Goal: Task Accomplishment & Management: Use online tool/utility

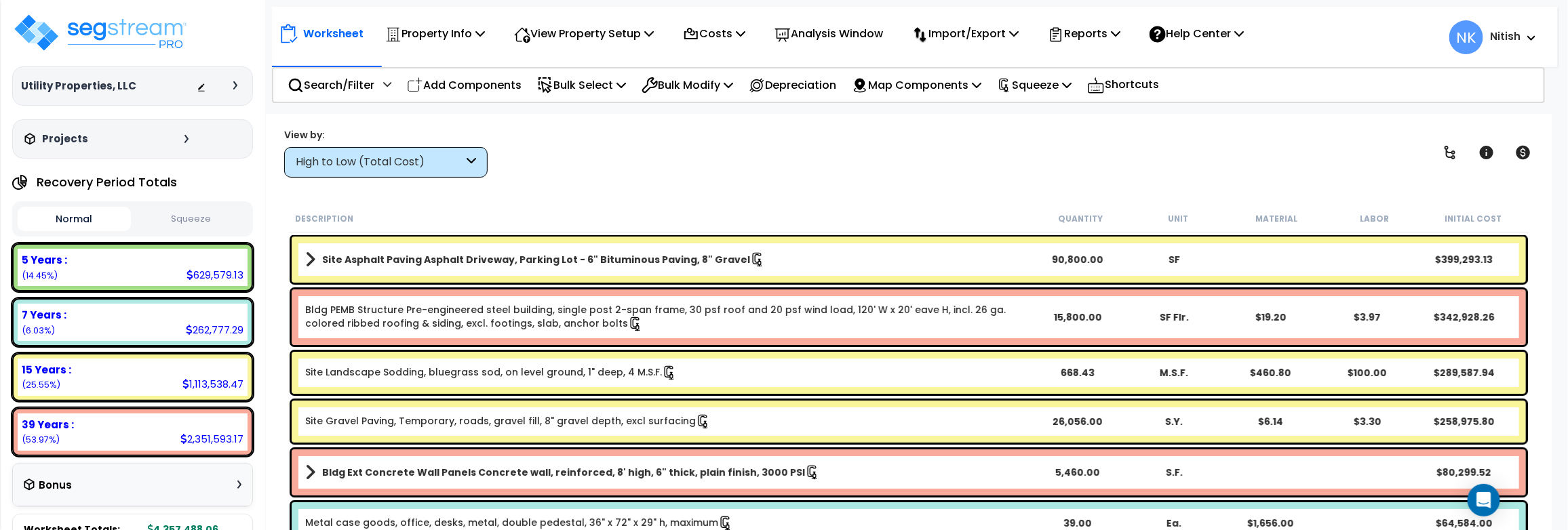
click at [696, 250] on link "Site Asphalt Paving Asphalt Driveway, Parking Lot - 6" Bituminous Paving, 8" Gr…" at bounding box center [667, 260] width 724 height 19
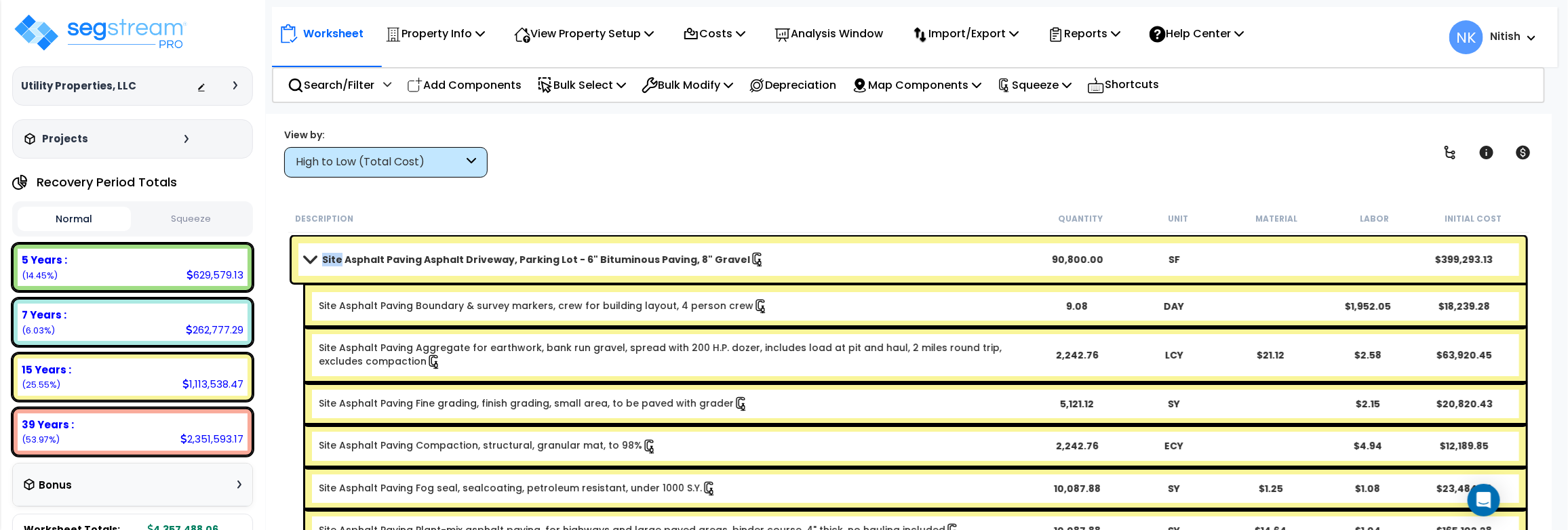
click at [696, 250] on link "Site Asphalt Paving Asphalt Driveway, Parking Lot - 6" Bituminous Paving, 8" Gr…" at bounding box center [667, 260] width 724 height 19
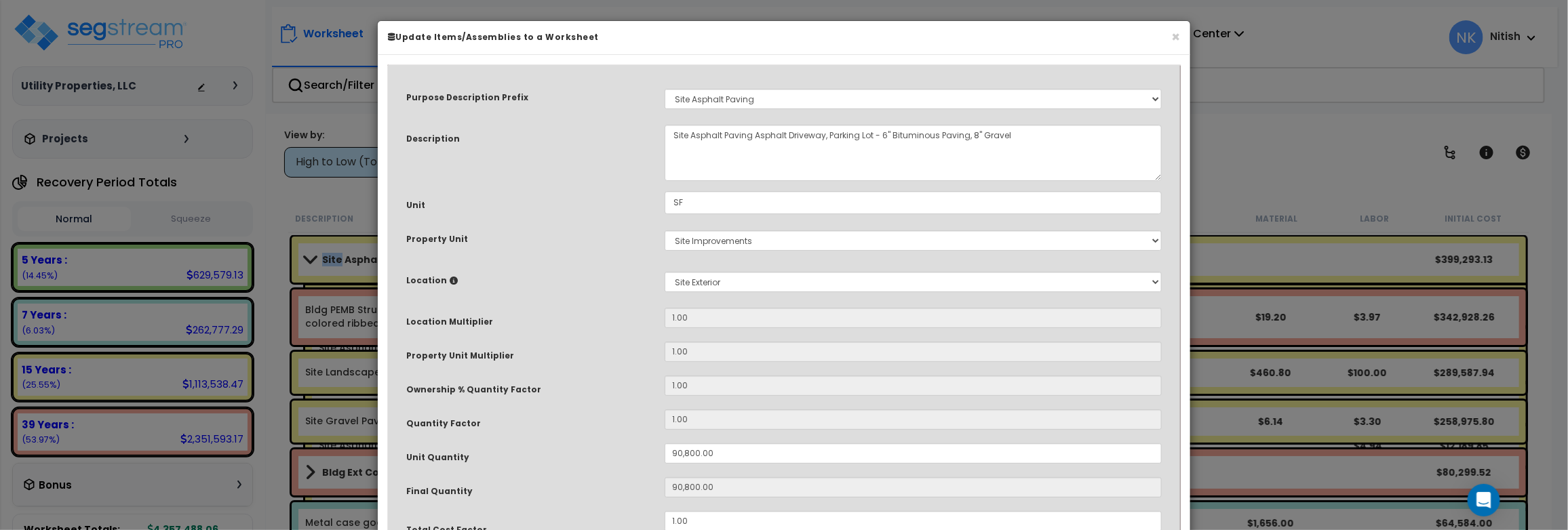
select select "48151"
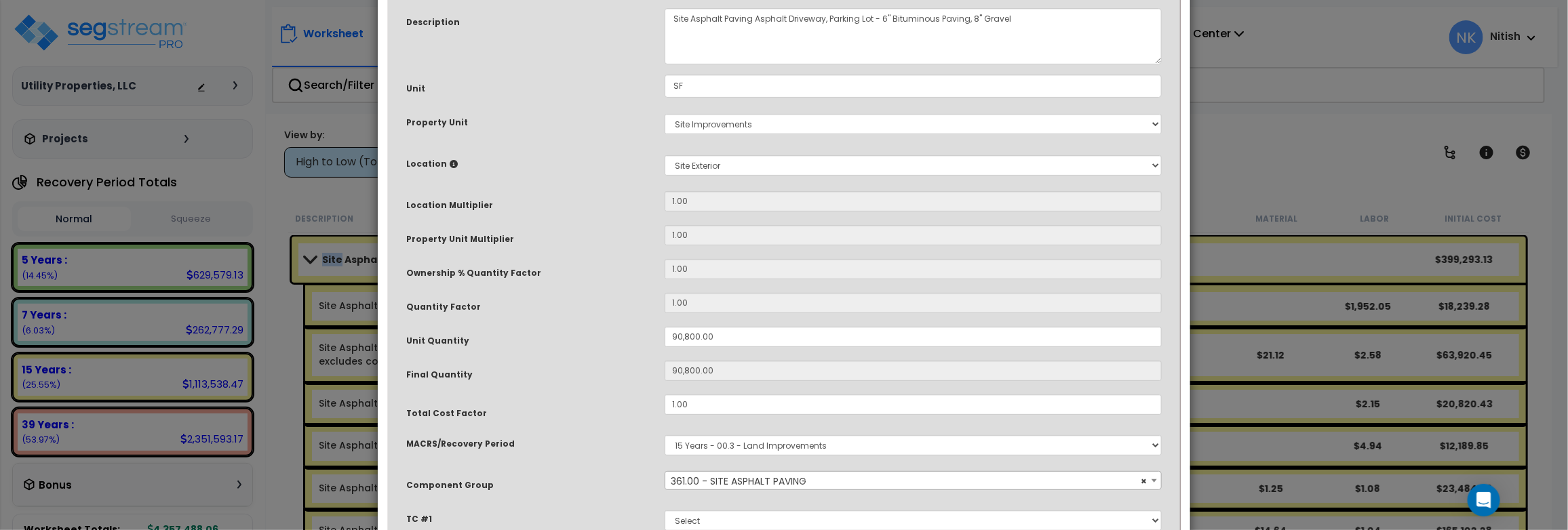
scroll to position [232, 0]
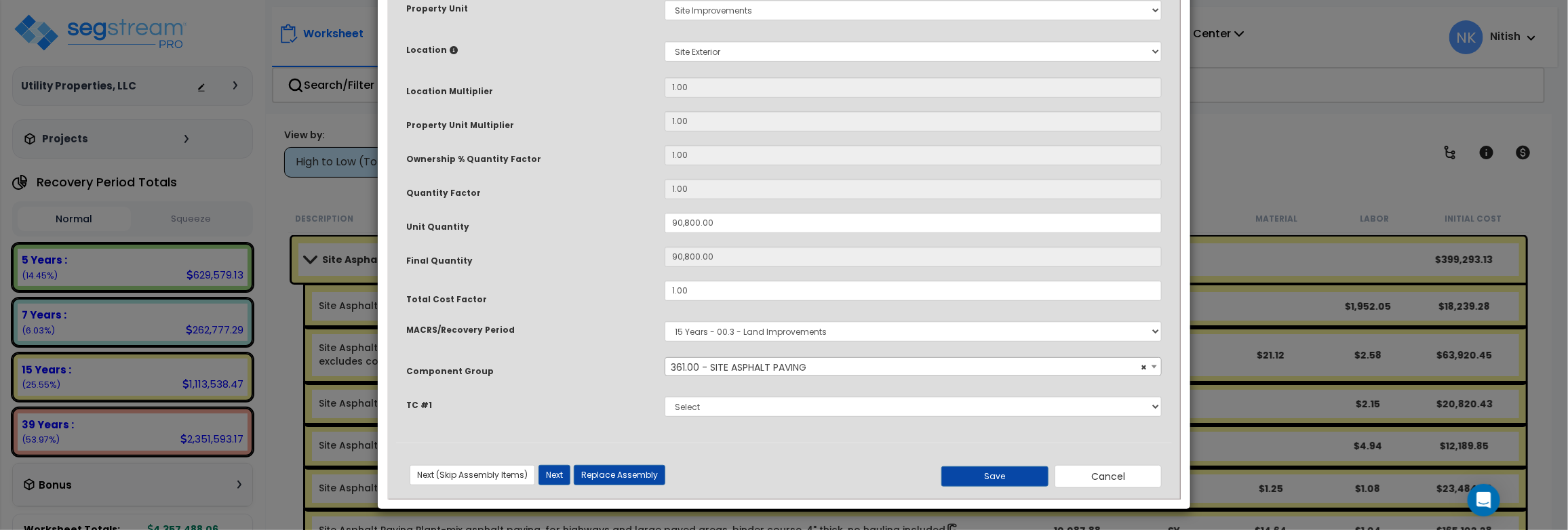
click at [758, 365] on span "× 361.00 - SITE ASPHALT PAVING" at bounding box center [913, 368] width 495 height 19
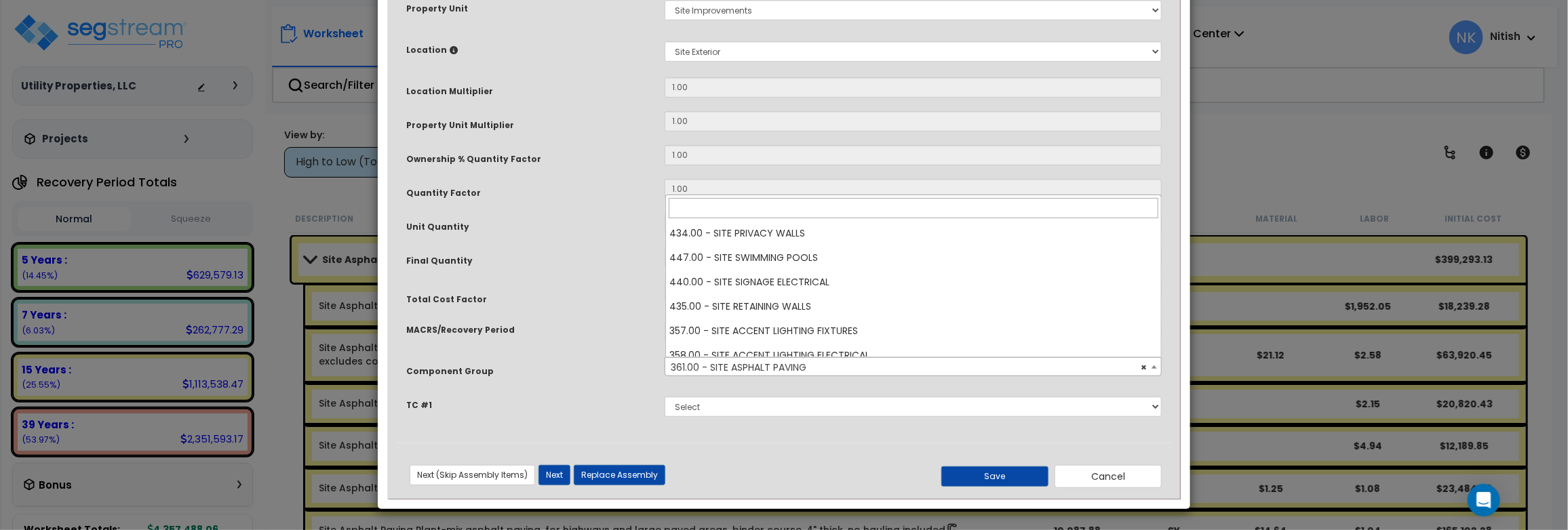
scroll to position [147, 0]
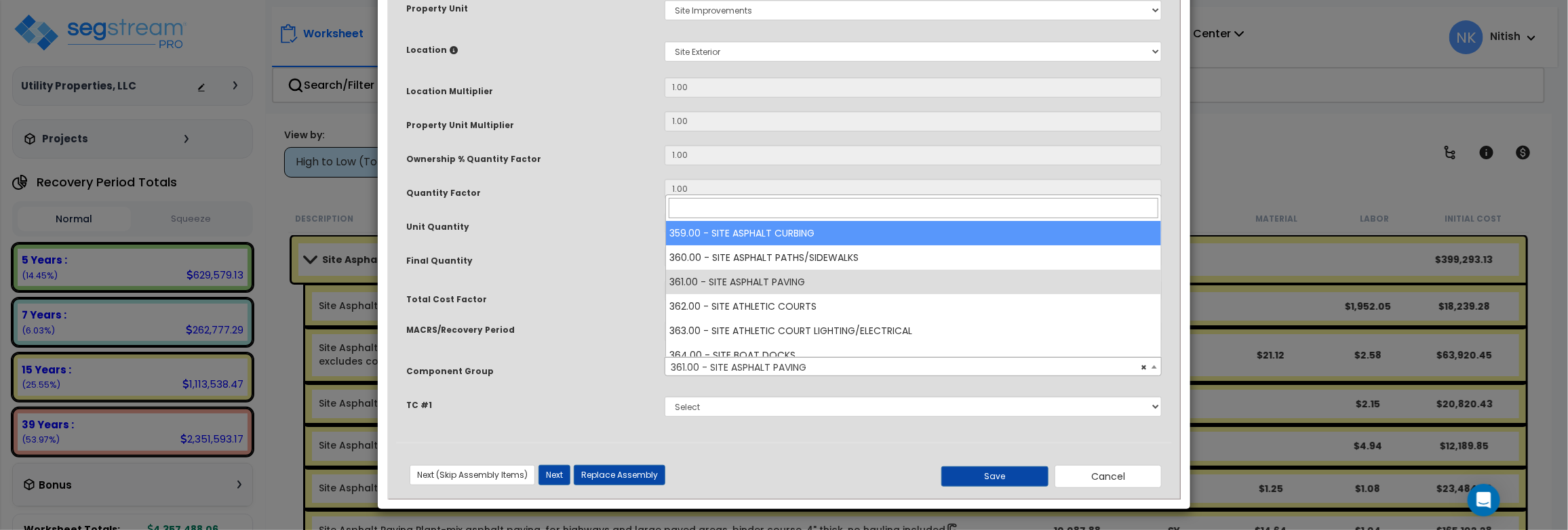
click at [1178, 197] on div "Purpose Description Prefix Select A/V System A/V System Equipment A/V System Eq…" at bounding box center [783, 170] width 796 height 656
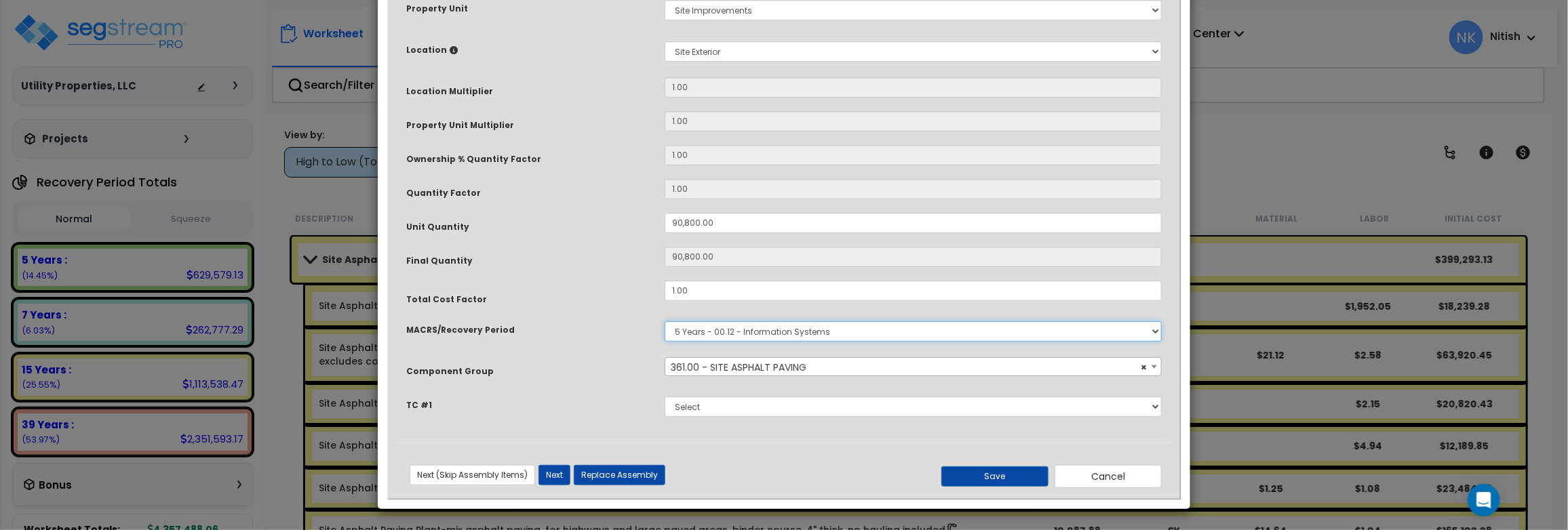
click at [665, 322] on select "Select MACRS/Recovery Period 5 Years - 57.0 - Distributive Trades & Services 5 …" at bounding box center [913, 332] width 497 height 20
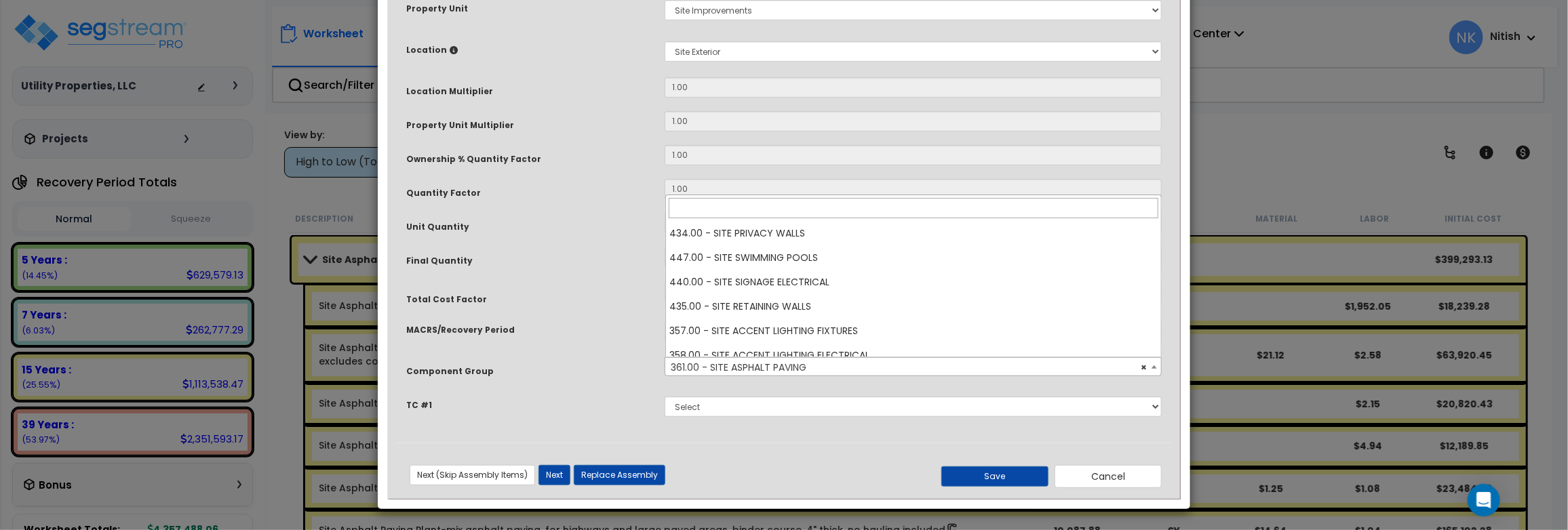
click at [772, 368] on span "× 361.00 - SITE ASPHALT PAVING" at bounding box center [913, 368] width 495 height 19
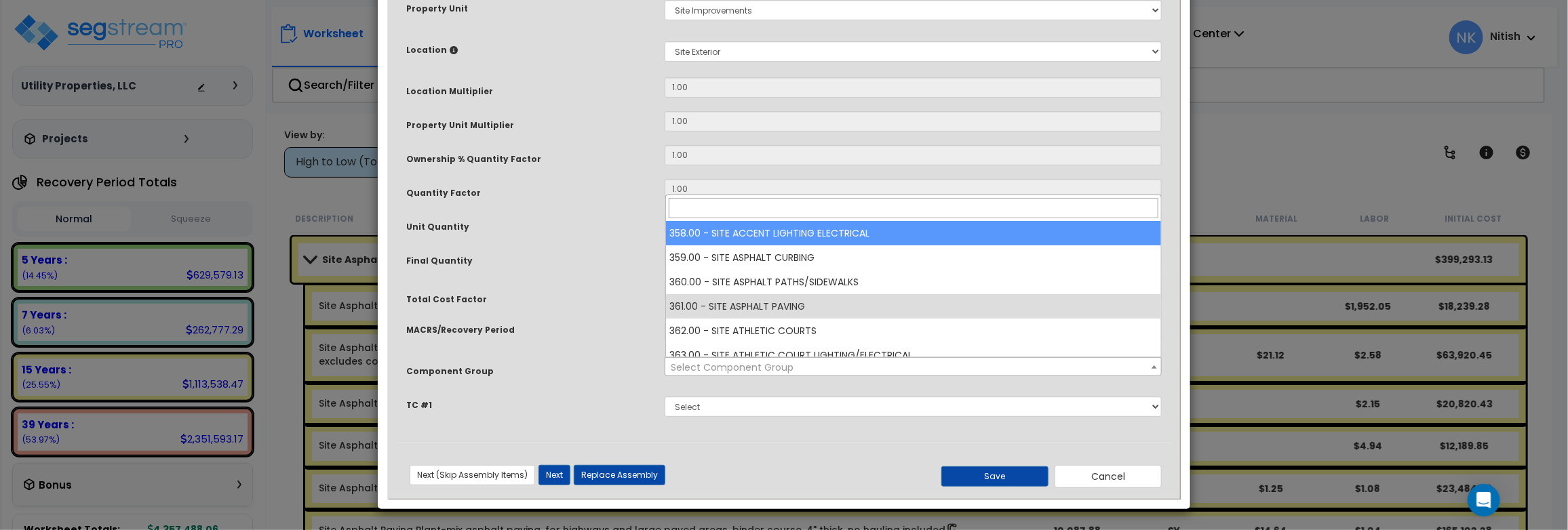
click at [607, 236] on div "Final Quantity" at bounding box center [525, 224] width 258 height 23
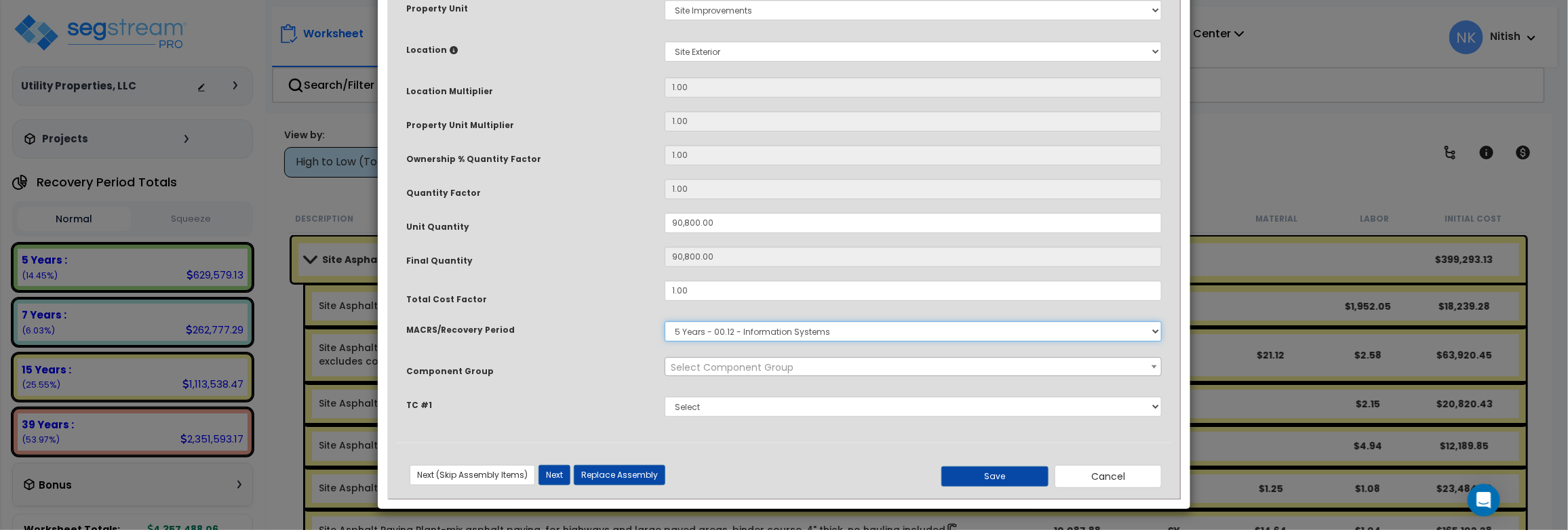
select select "58736"
click at [665, 322] on select "Select MACRS/Recovery Period 5 Years - 57.0 - Distributive Trades & Services 5 …" at bounding box center [913, 332] width 497 height 20
click at [735, 366] on span "Select Component Group" at bounding box center [732, 367] width 123 height 14
click at [1318, 222] on div "× Update Items/Assemblies to a Worksheet Purpose Description Prefix Select A/V …" at bounding box center [784, 265] width 1568 height 530
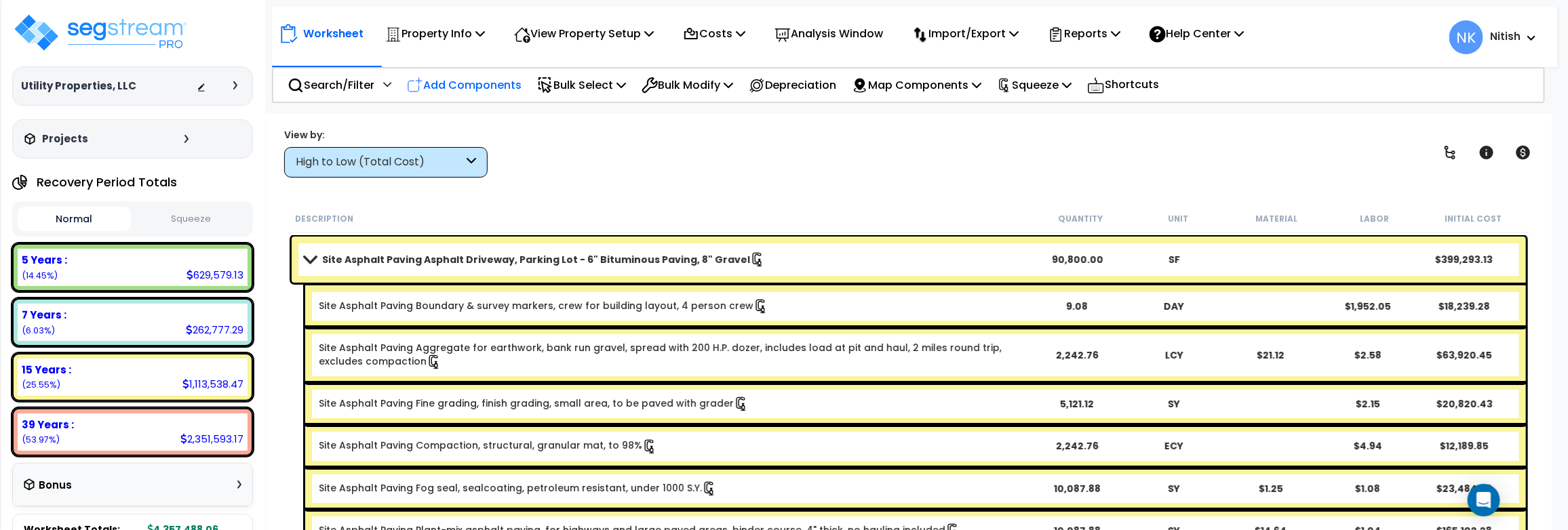
click at [490, 82] on p "Add Components" at bounding box center [464, 85] width 115 height 19
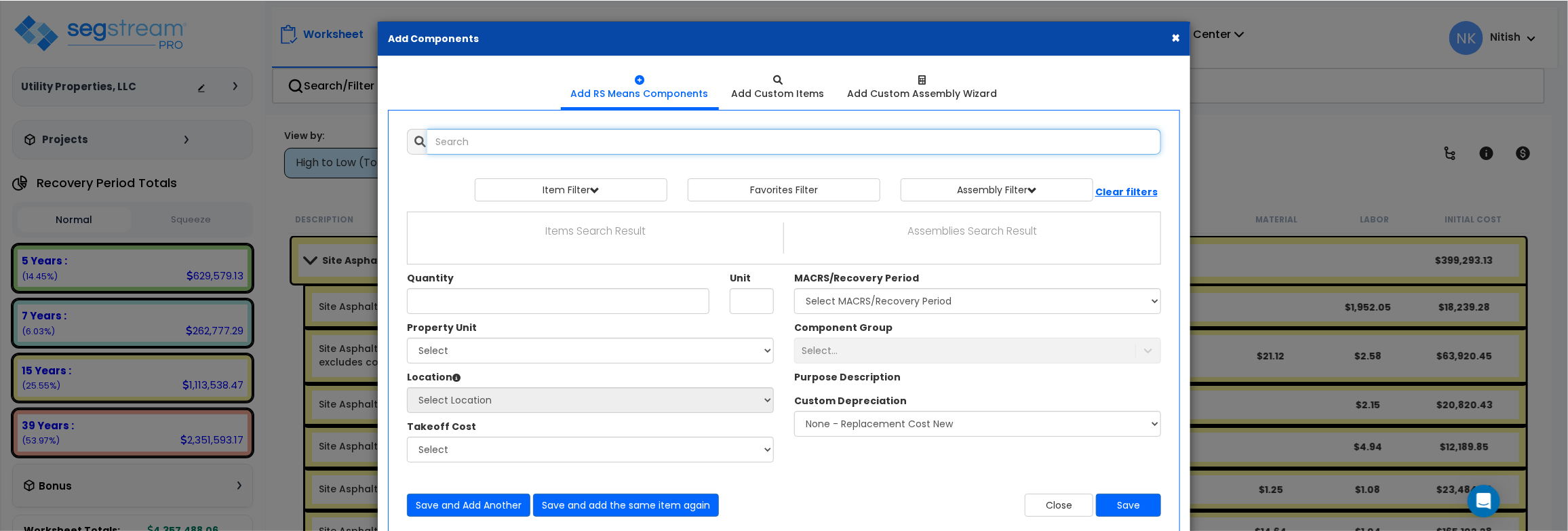
scroll to position [37, 0]
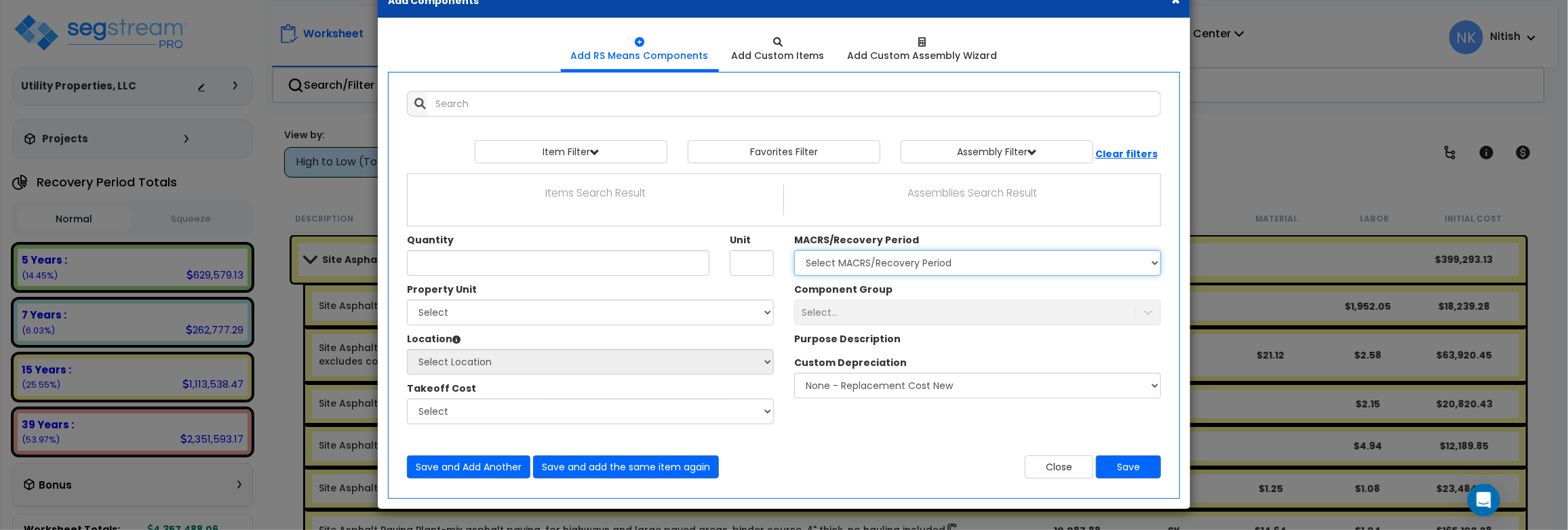
drag, startPoint x: 834, startPoint y: 255, endPoint x: 849, endPoint y: 304, distance: 51.2
click at [834, 255] on select "Select MACRS/Recovery Period 5 Years - 57.0 - Distributive Trades & Services 5 …" at bounding box center [977, 263] width 367 height 26
click at [794, 251] on select "Select MACRS/Recovery Period 5 Years - 57.0 - Distributive Trades & Services 5 …" at bounding box center [977, 263] width 367 height 26
click at [836, 307] on div "Select..." at bounding box center [977, 313] width 367 height 26
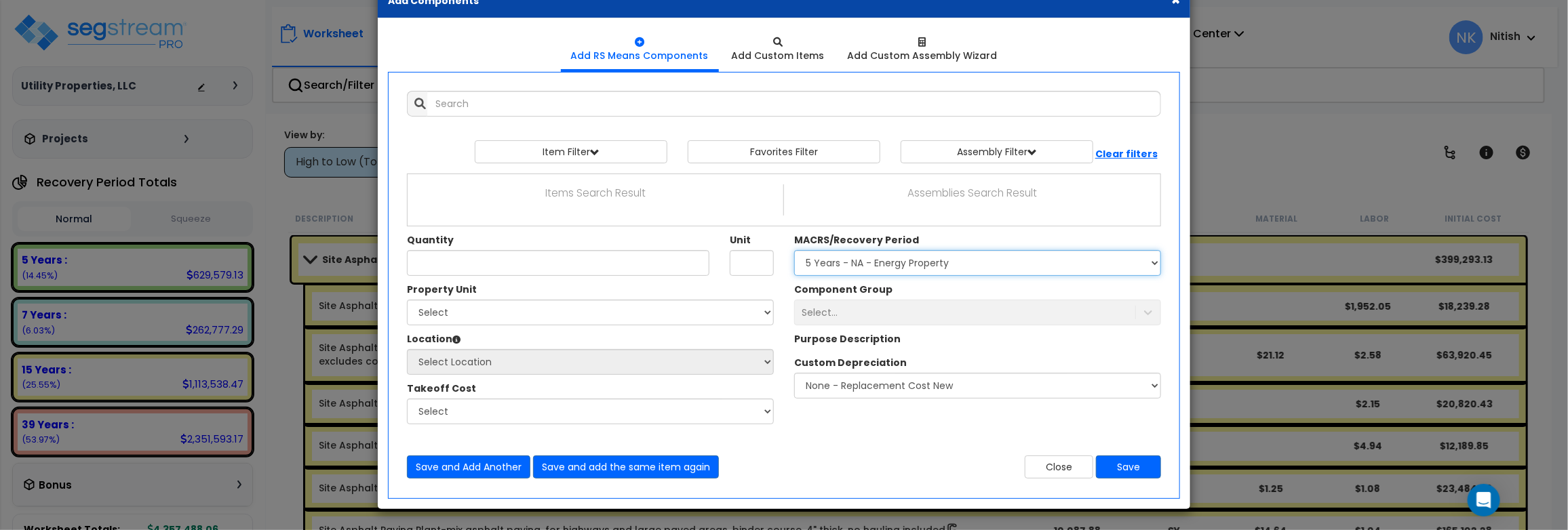
select select "58736"
click at [794, 251] on select "Select MACRS/Recovery Period 5 Years - 57.0 - Distributive Trades & Services 5 …" at bounding box center [977, 263] width 367 height 26
click at [858, 322] on div "Select..." at bounding box center [977, 313] width 367 height 26
click at [858, 320] on div "Select..." at bounding box center [977, 313] width 367 height 26
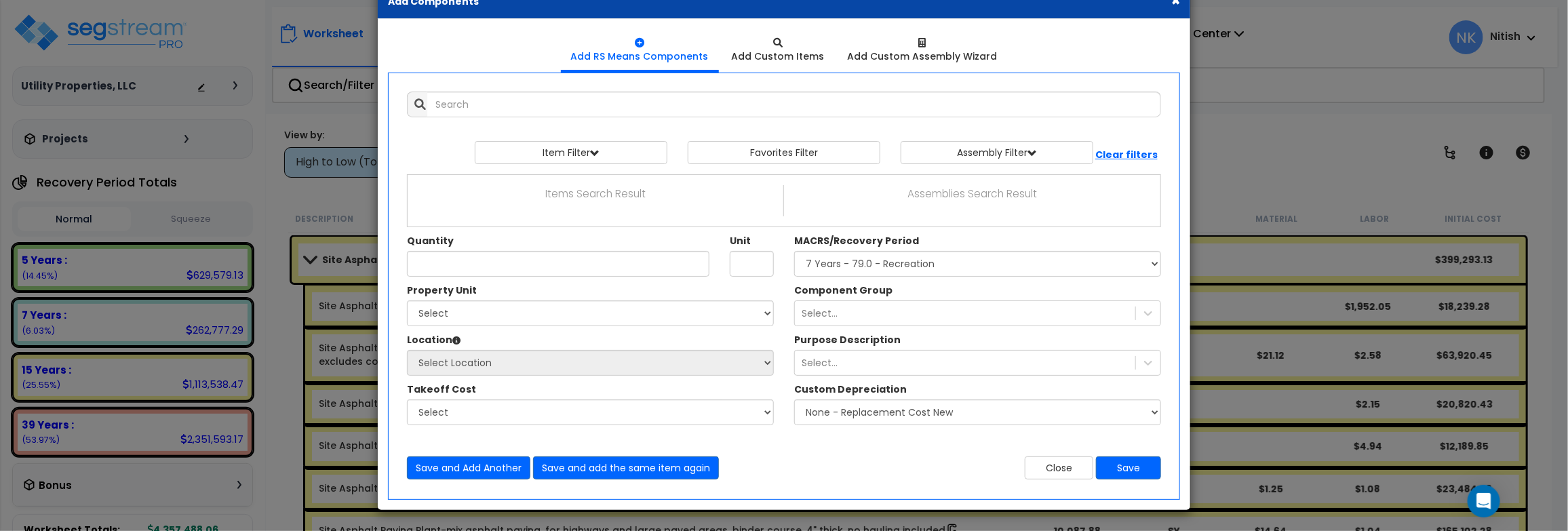
scroll to position [36, 0]
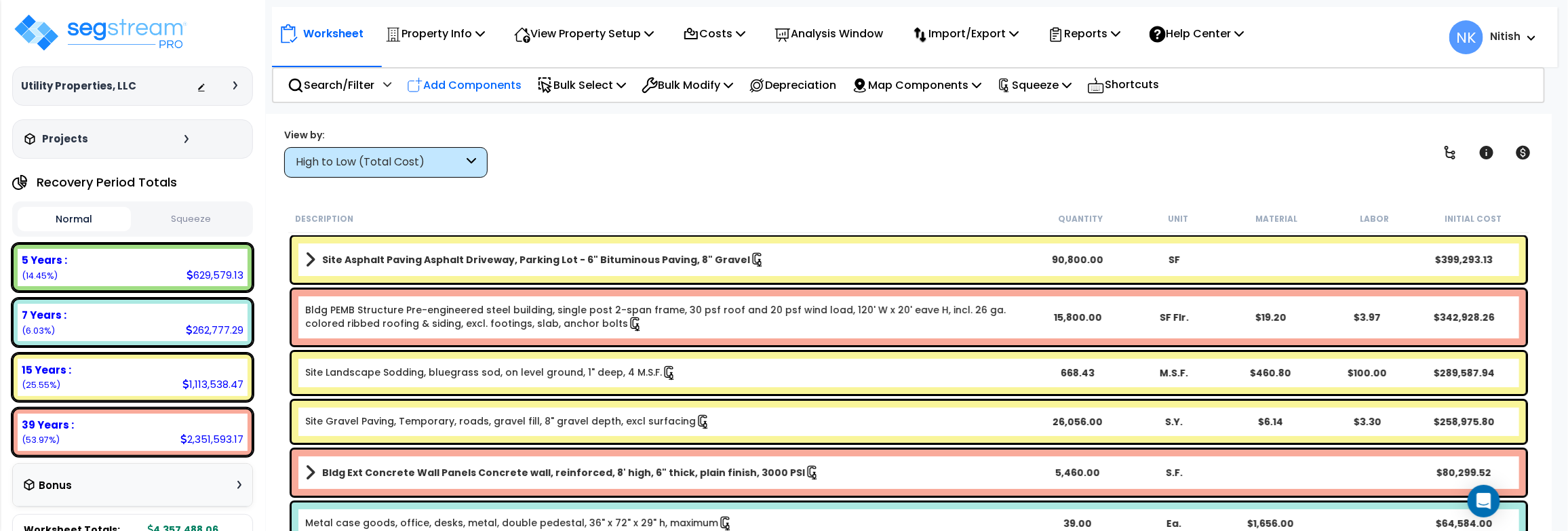
click at [460, 80] on p "Add Components" at bounding box center [464, 85] width 115 height 19
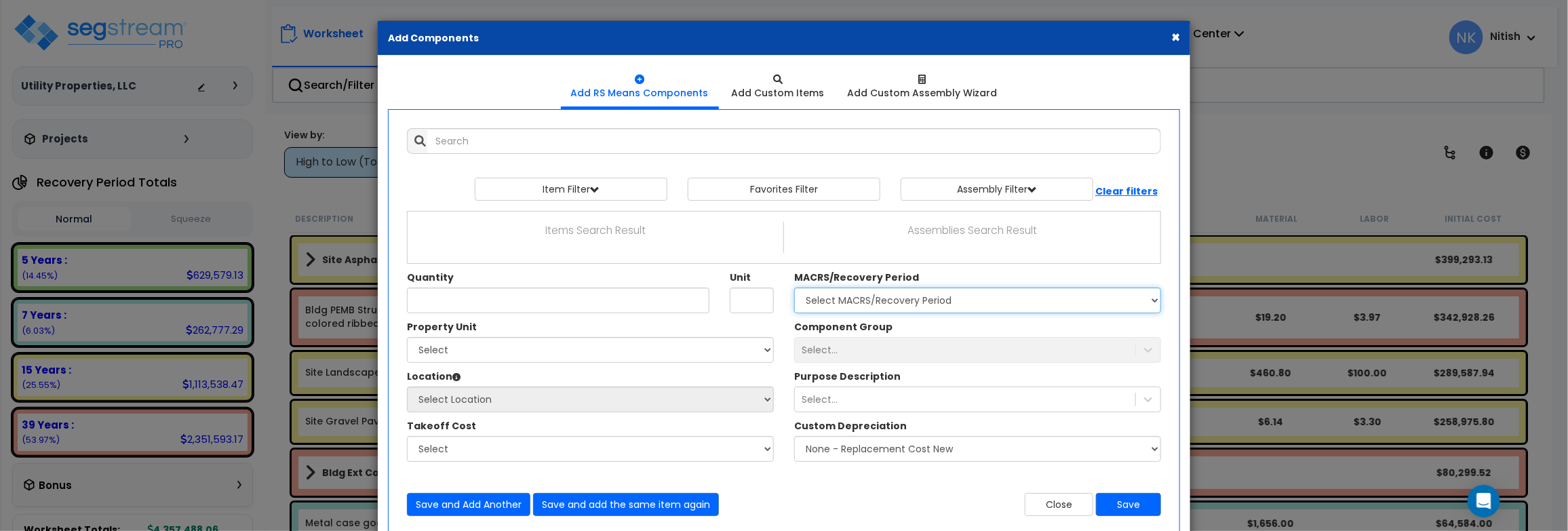
select select "49875"
click at [794, 288] on select "Select MACRS/Recovery Period 5 Years - 57.0 - Distributive Trades & Services 5 …" at bounding box center [977, 300] width 367 height 26
click at [889, 363] on div "Select..." at bounding box center [977, 350] width 367 height 26
click at [889, 354] on div "Select..." at bounding box center [977, 350] width 367 height 26
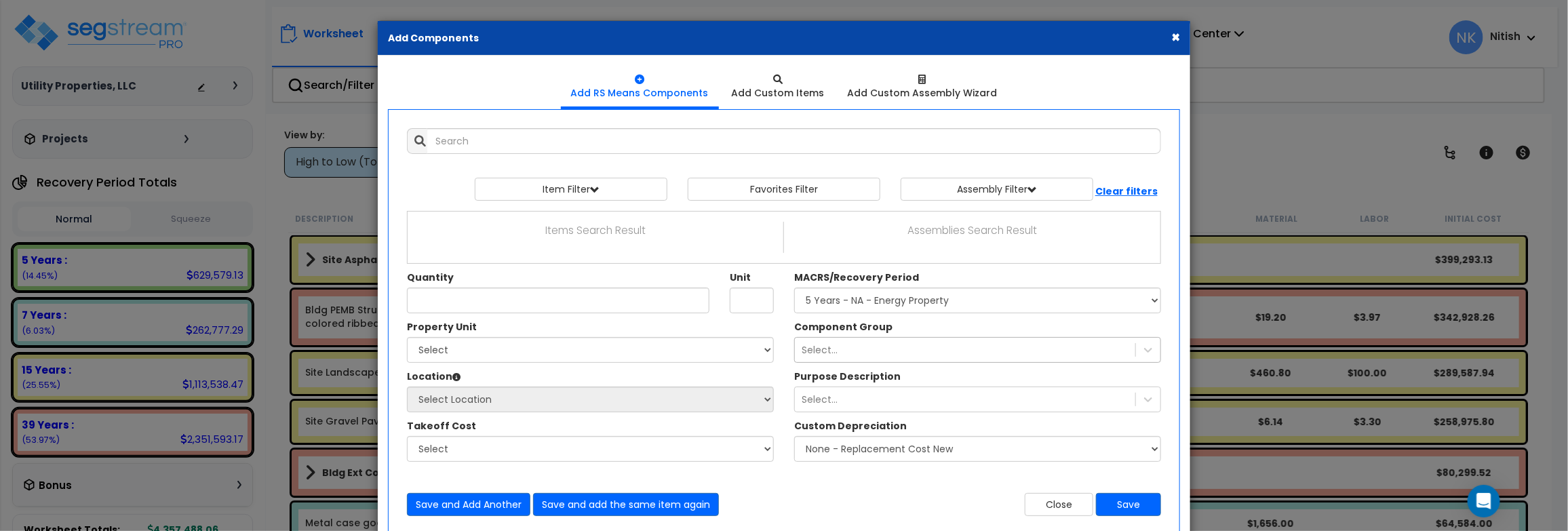
click at [879, 348] on div "Select..." at bounding box center [977, 350] width 367 height 26
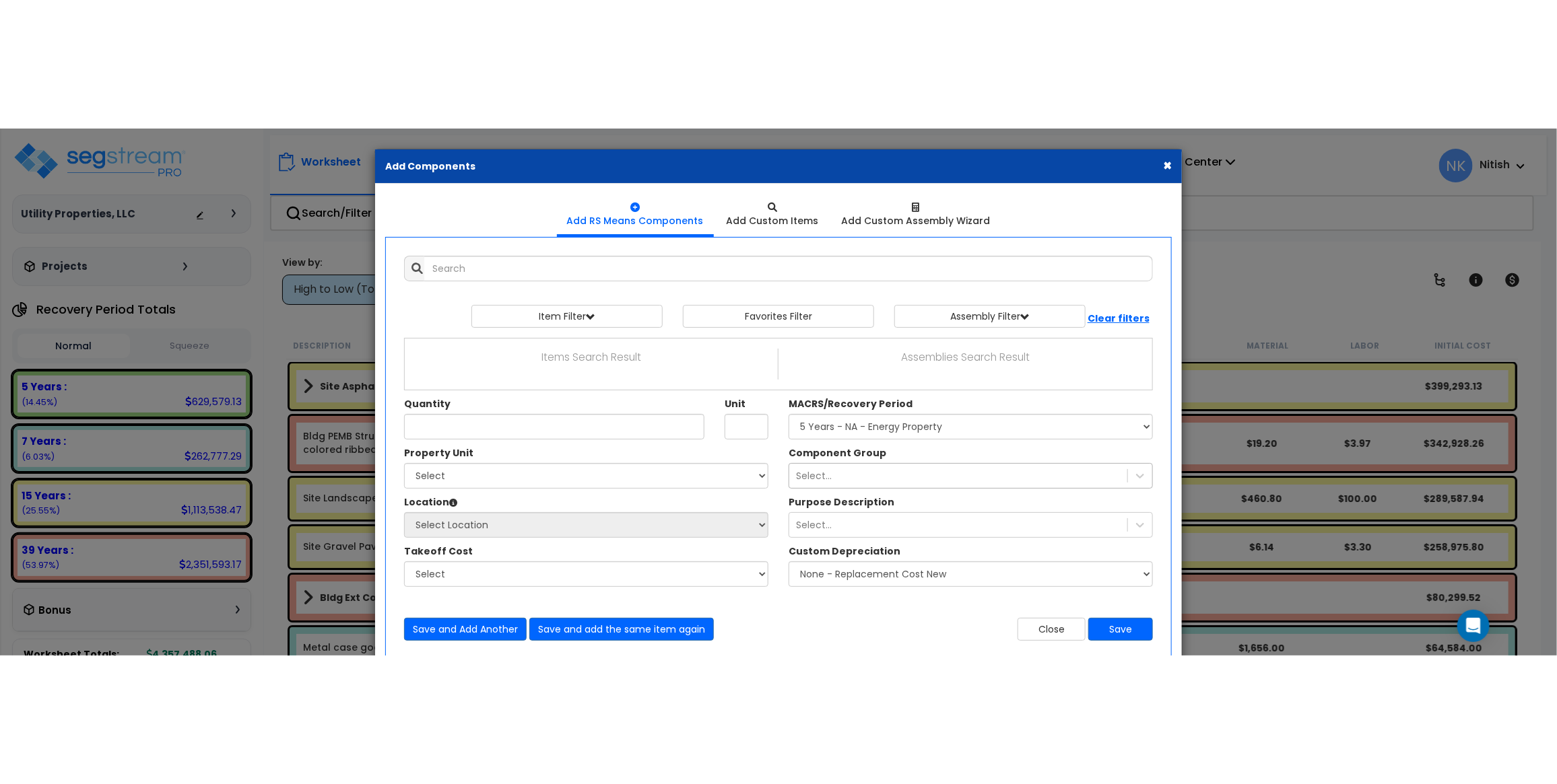
scroll to position [36, 0]
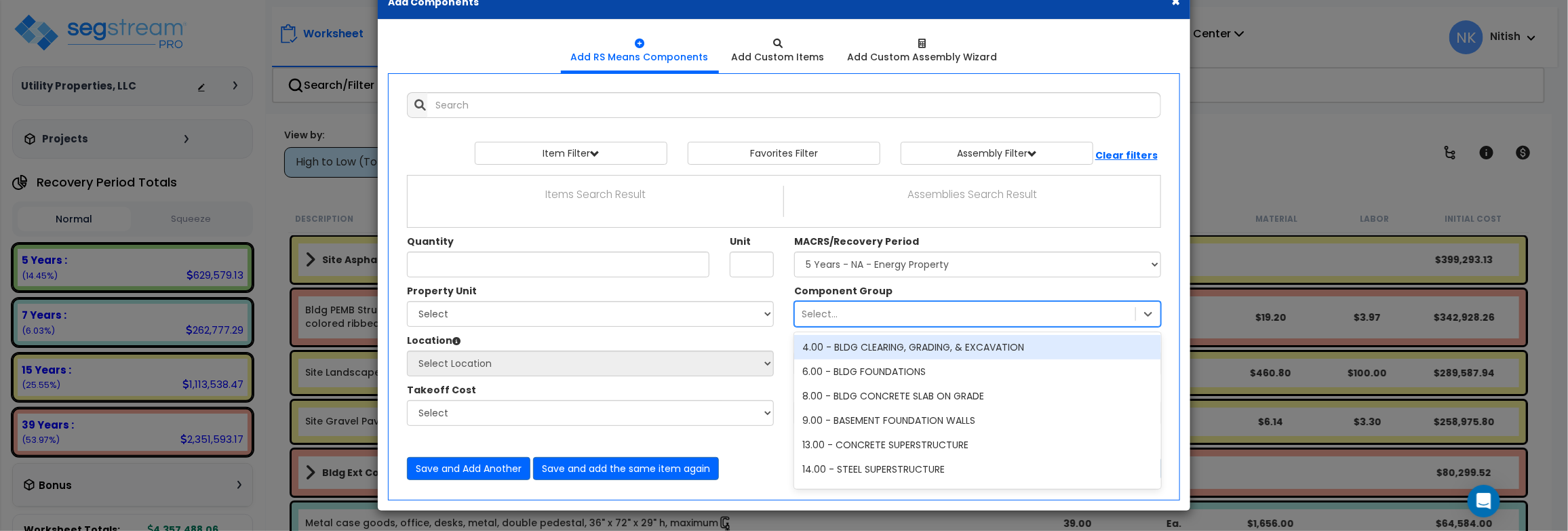
click at [717, 297] on div "Property Unit" at bounding box center [590, 292] width 367 height 17
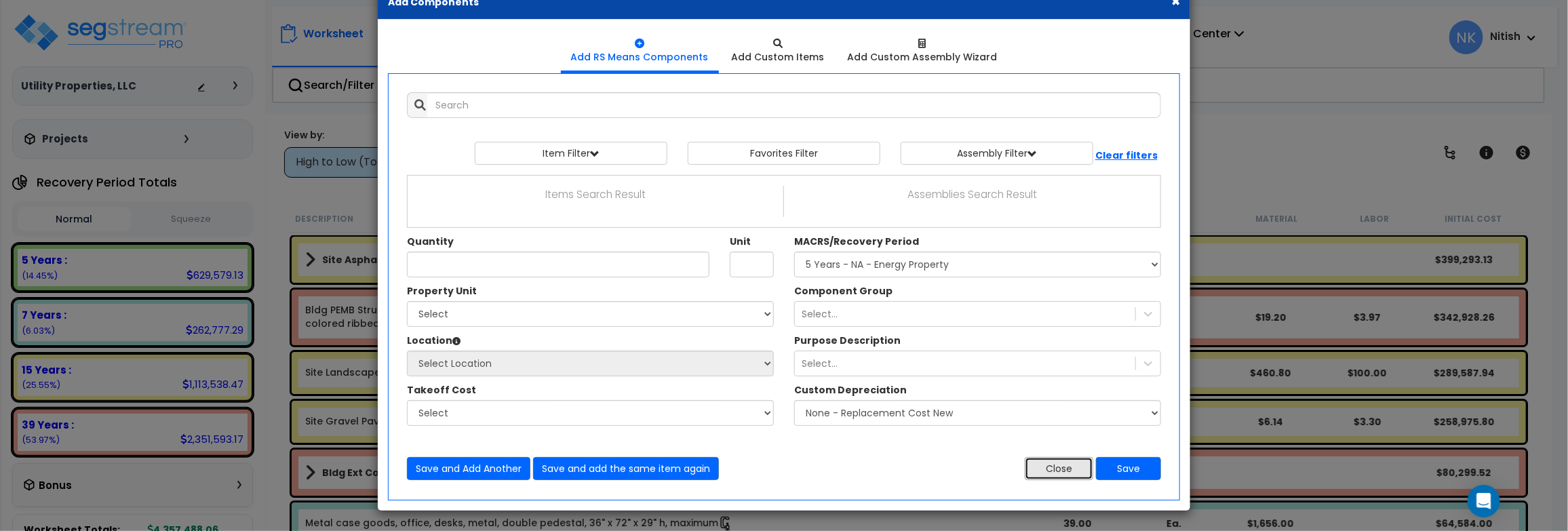
drag, startPoint x: 1049, startPoint y: 466, endPoint x: 1040, endPoint y: 462, distance: 9.8
click at [1049, 466] on button "Close" at bounding box center [1058, 469] width 69 height 23
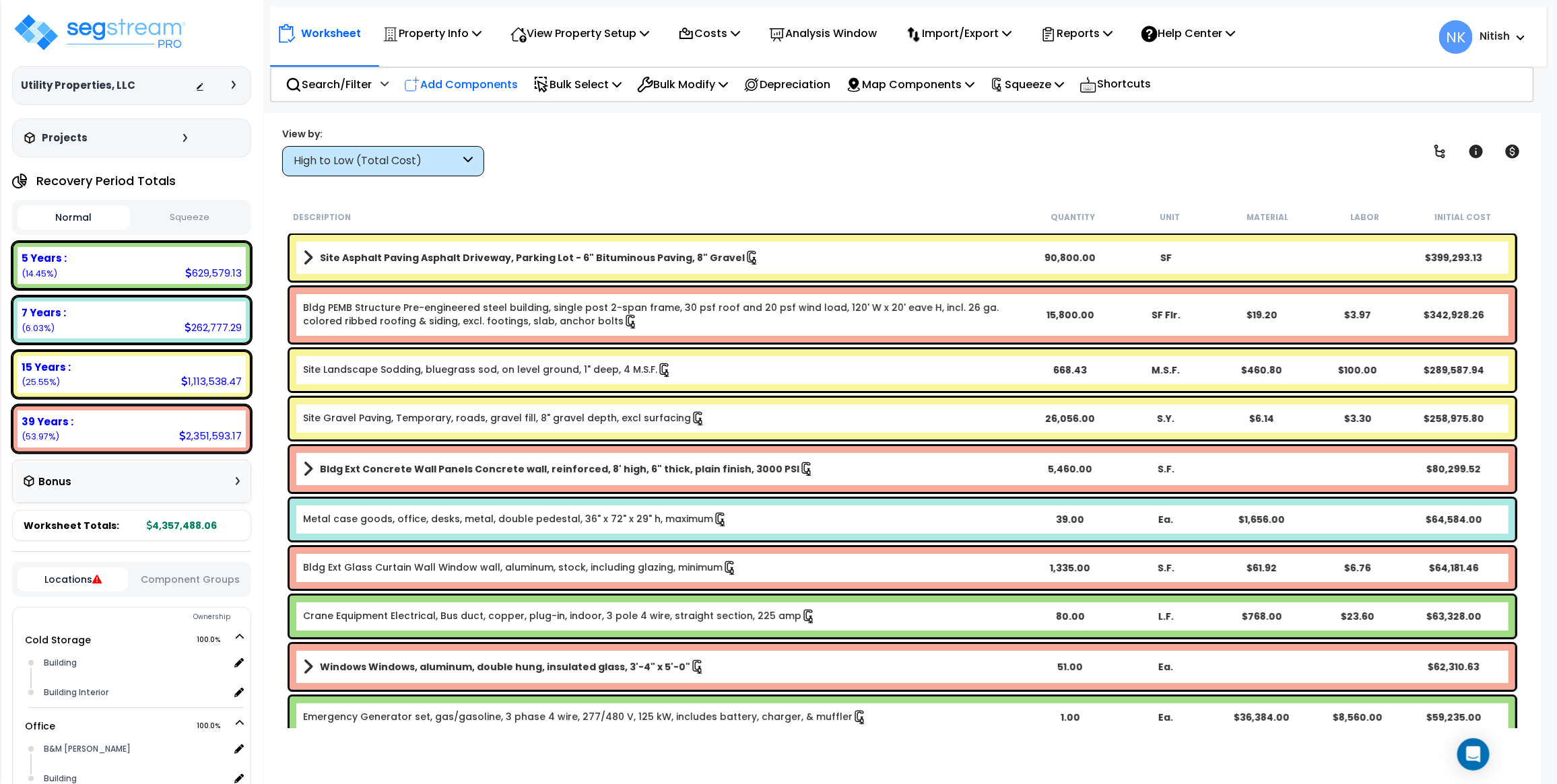
click at [482, 78] on p "Add Components" at bounding box center [461, 84] width 114 height 18
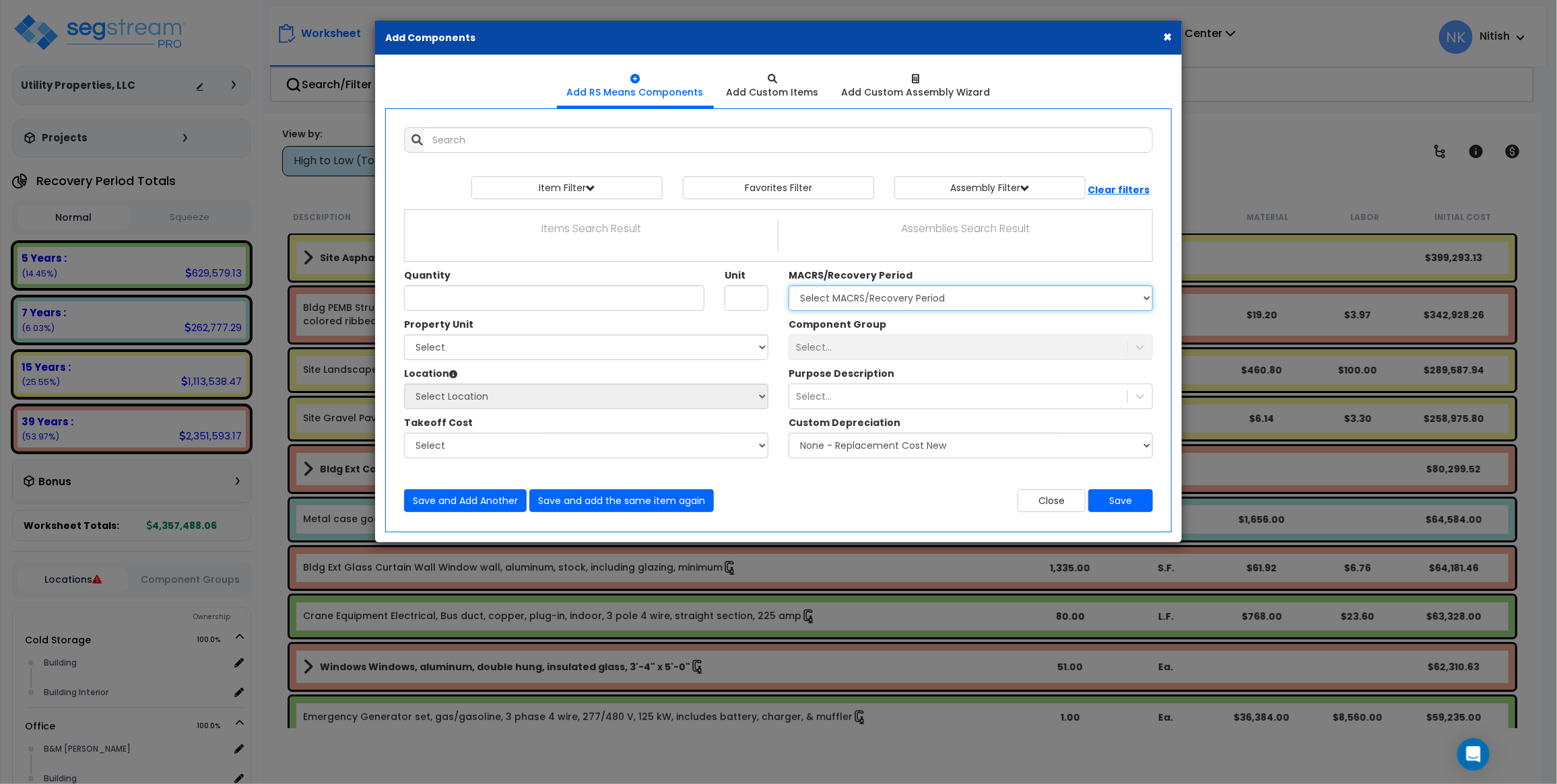
select select "58736"
click at [788, 286] on select "Select MACRS/Recovery Period 5 Years - 57.0 - Distributive Trades & Services 5 …" at bounding box center [970, 298] width 364 height 26
click at [851, 352] on div "Select..." at bounding box center [958, 347] width 338 height 22
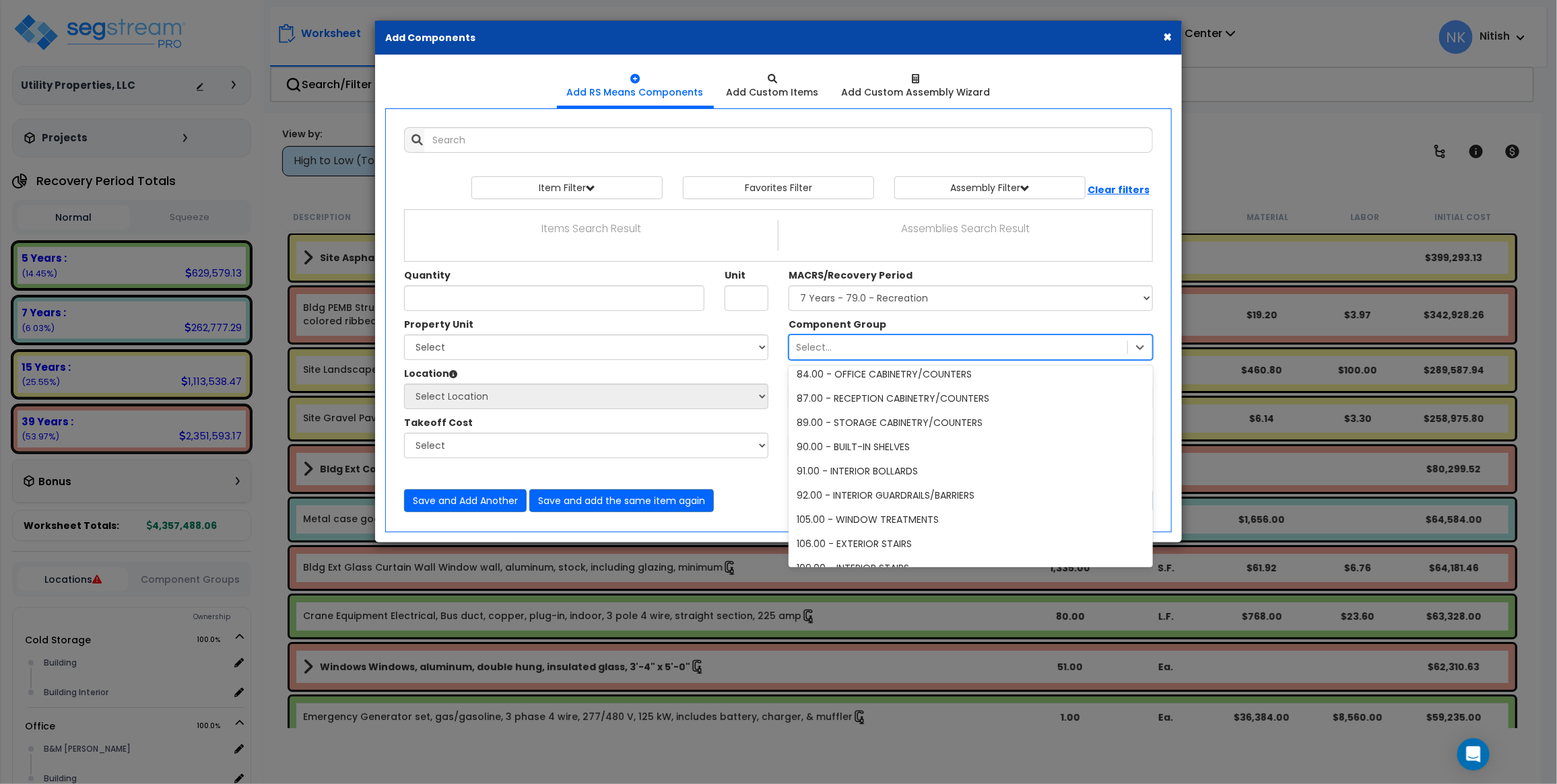
scroll to position [802, 0]
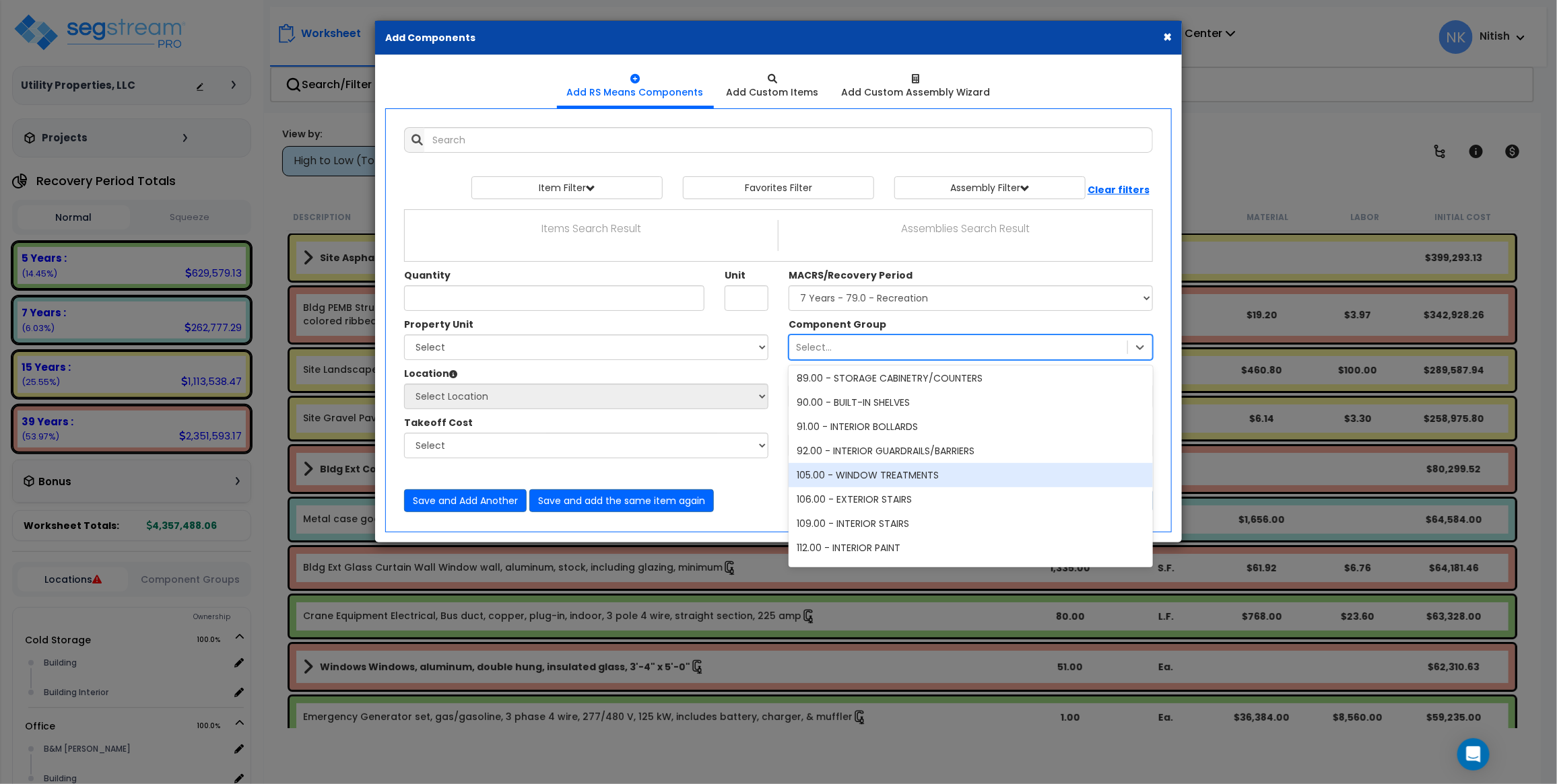
click at [851, 472] on div "105.00 - WINDOW TREATMENTS" at bounding box center [970, 475] width 364 height 24
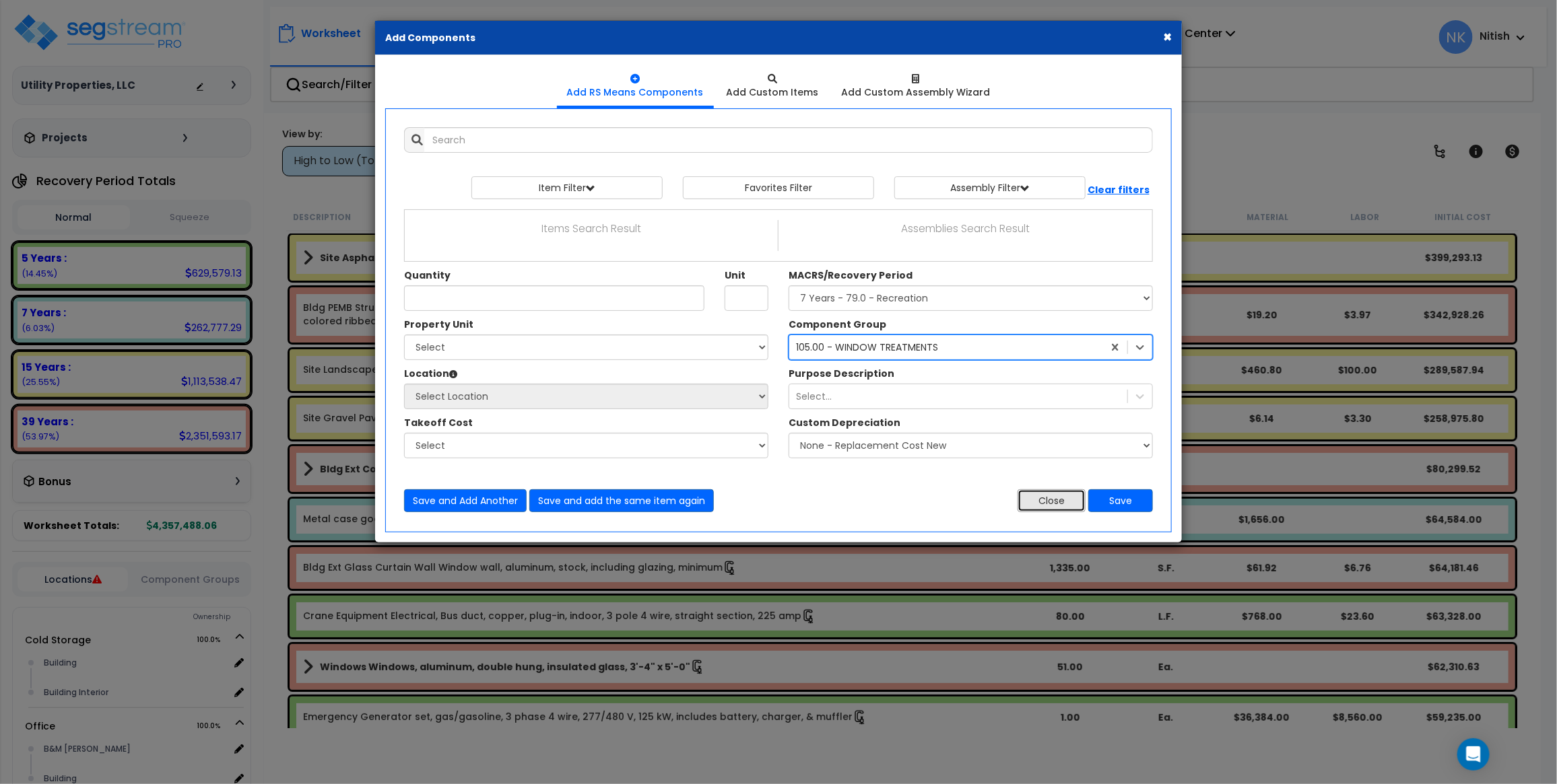
click at [1037, 493] on button "Close" at bounding box center [1051, 501] width 68 height 23
